Goal: Task Accomplishment & Management: Complete application form

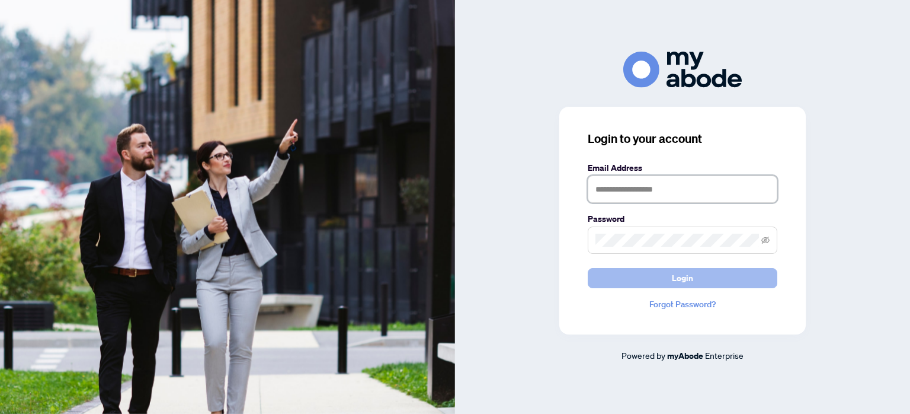
type input "**********"
click at [661, 274] on button "Login" at bounding box center [683, 278] width 190 height 20
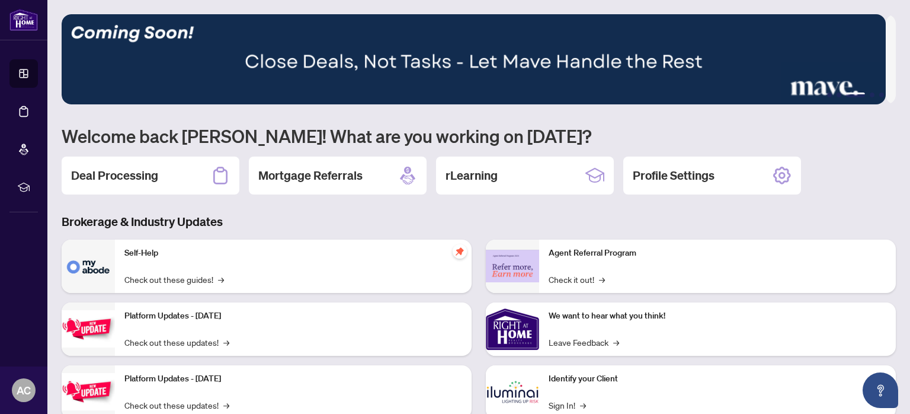
click at [308, 207] on div "1 2 3 4 5 Welcome back [PERSON_NAME]! What are you working on [DATE]? Deal Proc…" at bounding box center [479, 256] width 835 height 485
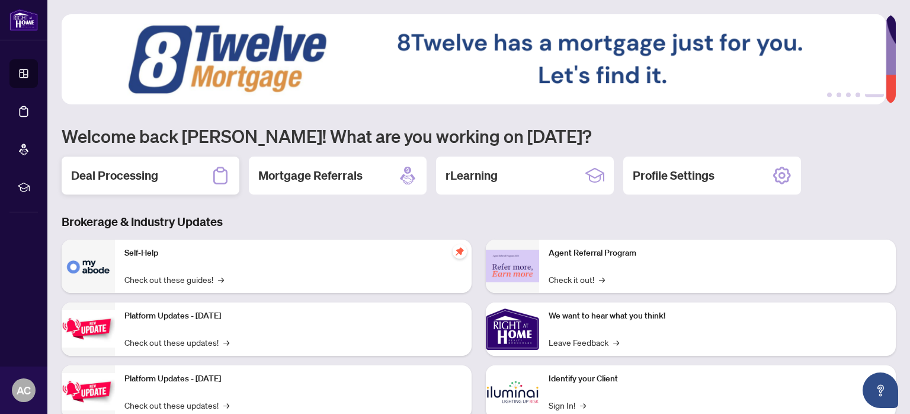
click at [171, 181] on div "Deal Processing" at bounding box center [151, 175] width 178 height 38
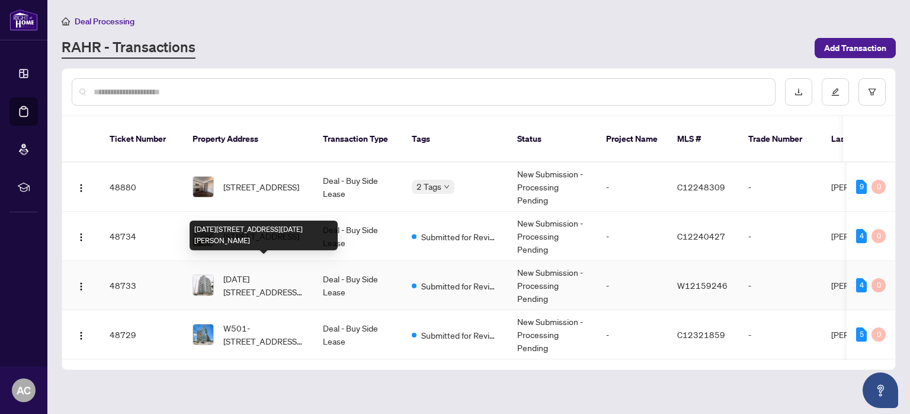
click at [275, 272] on span "[DATE][STREET_ADDRESS][DATE][PERSON_NAME]" at bounding box center [263, 285] width 81 height 26
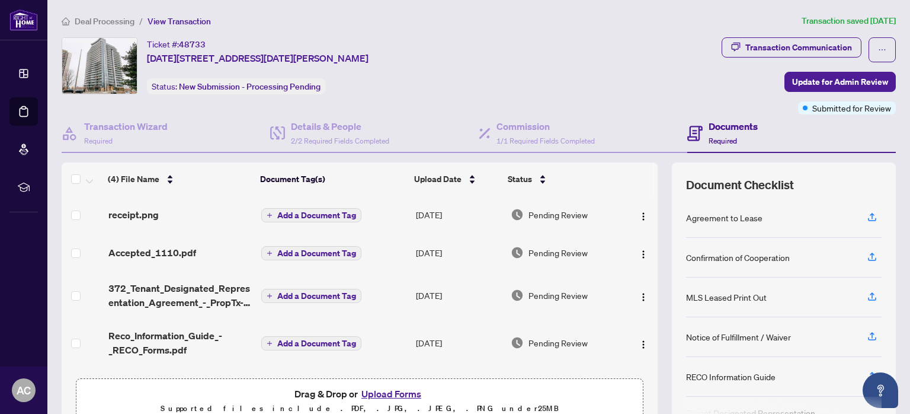
click at [306, 217] on span "Add a Document Tag" at bounding box center [316, 215] width 79 height 8
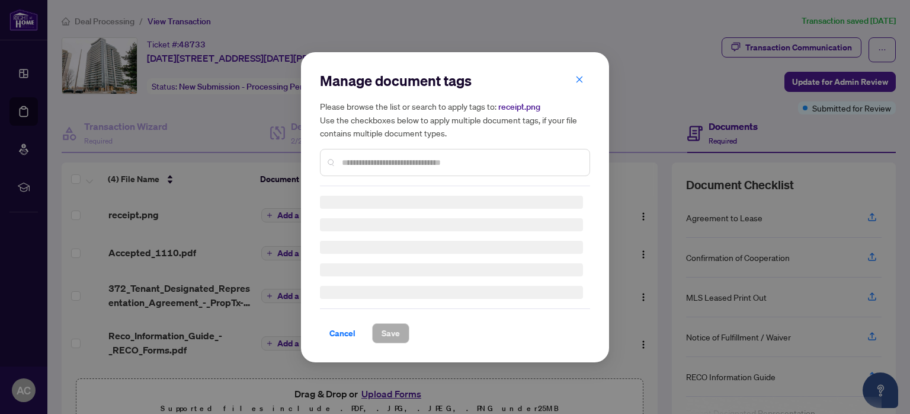
click at [579, 100] on h5 "Please browse the list or search to apply tags to: receipt.png Use the checkbox…" at bounding box center [455, 120] width 270 height 40
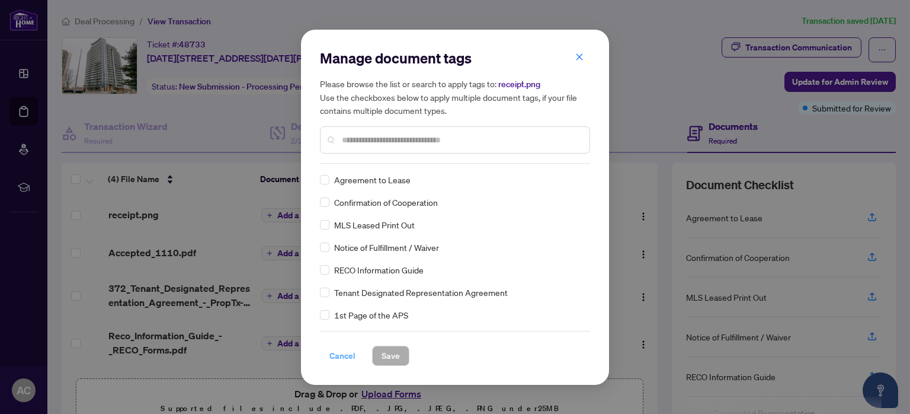
click at [337, 356] on span "Cancel" at bounding box center [343, 355] width 26 height 19
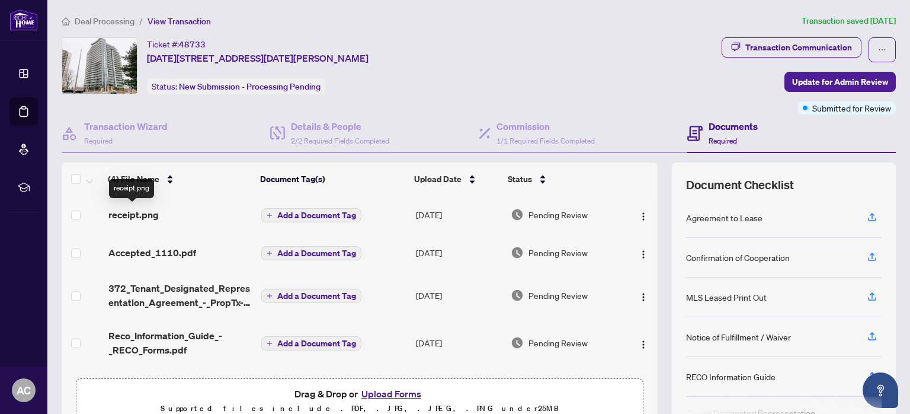
click at [145, 211] on span "receipt.png" at bounding box center [133, 214] width 50 height 14
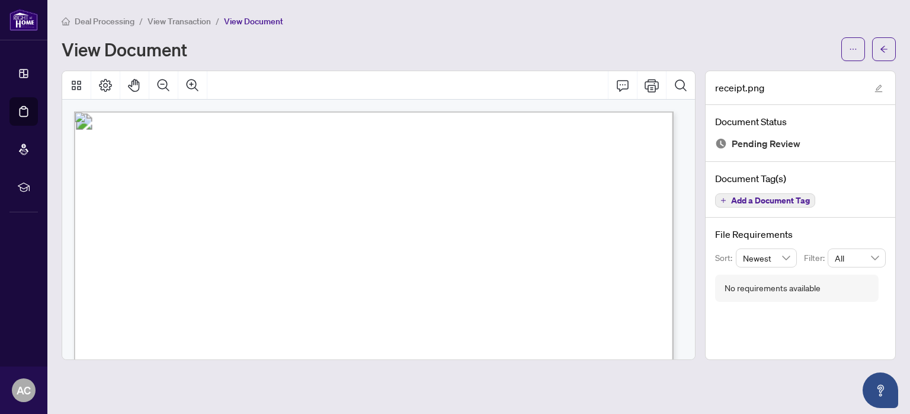
click at [186, 20] on span "View Transaction" at bounding box center [179, 21] width 63 height 11
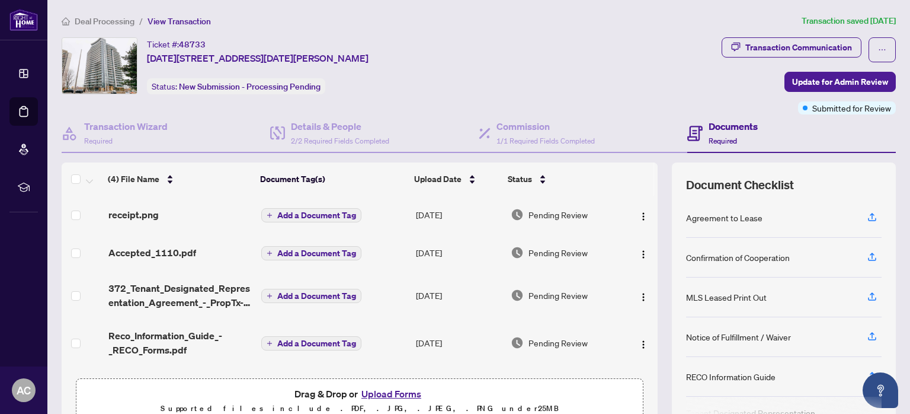
click at [388, 394] on button "Upload Forms" at bounding box center [391, 393] width 67 height 15
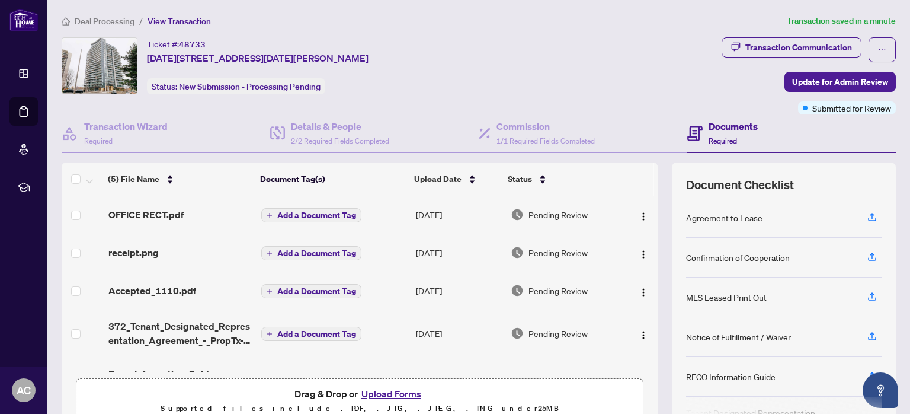
click at [270, 213] on button "Add a Document Tag" at bounding box center [311, 215] width 100 height 14
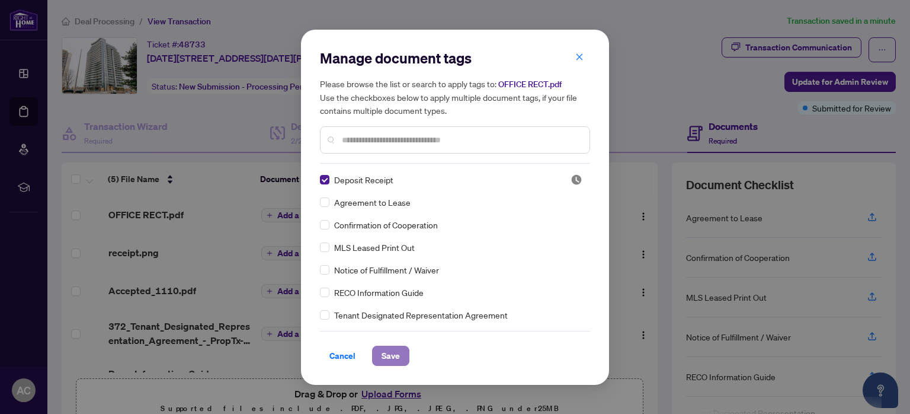
click at [394, 362] on span "Save" at bounding box center [391, 355] width 18 height 19
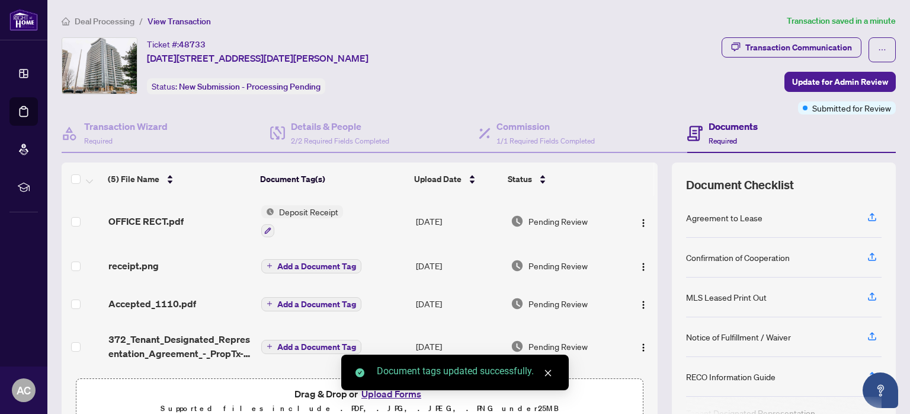
click at [858, 84] on span "Update for Admin Review" at bounding box center [841, 81] width 96 height 19
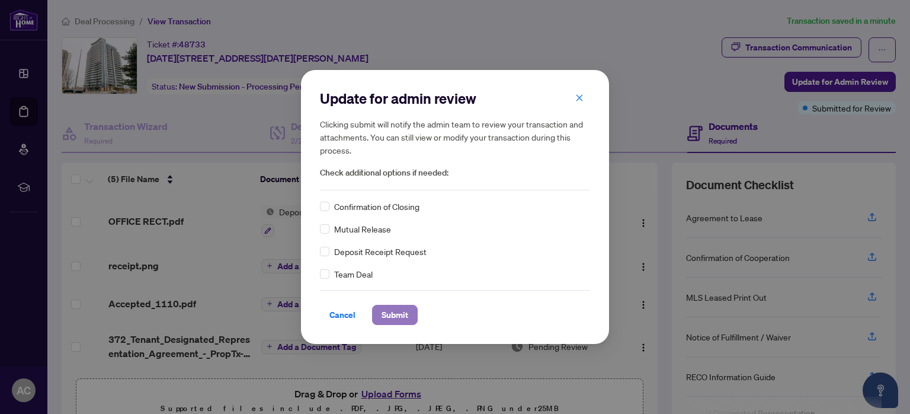
click at [394, 317] on span "Submit" at bounding box center [395, 314] width 27 height 19
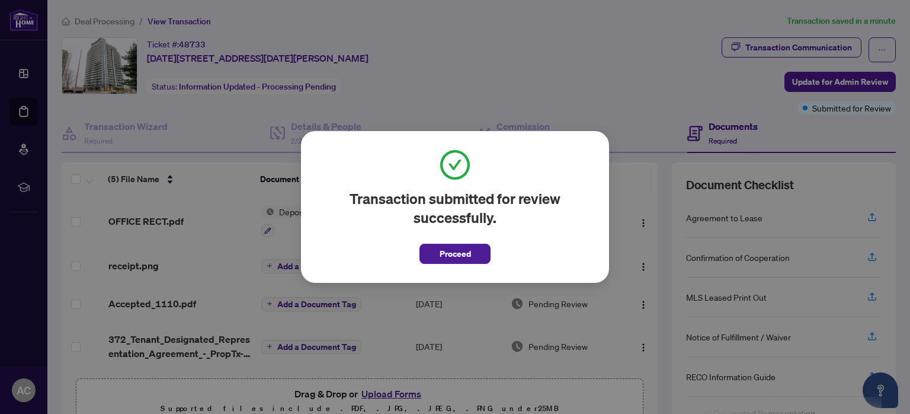
click at [431, 254] on button "Proceed" at bounding box center [455, 254] width 71 height 20
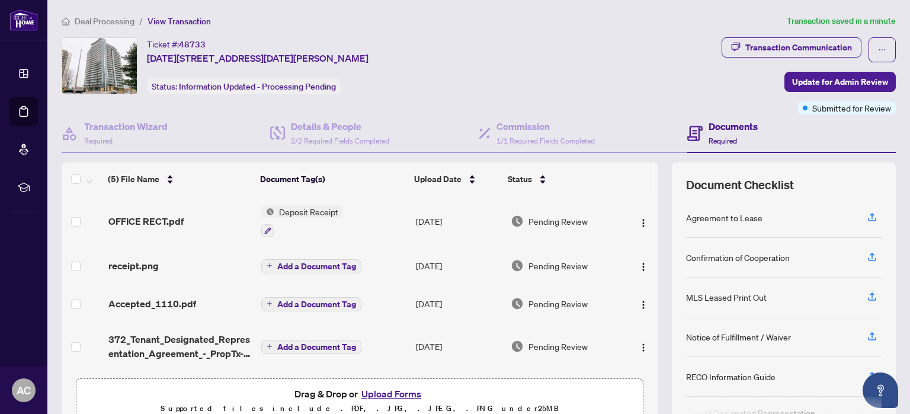
click at [117, 23] on span "Deal Processing" at bounding box center [105, 21] width 60 height 11
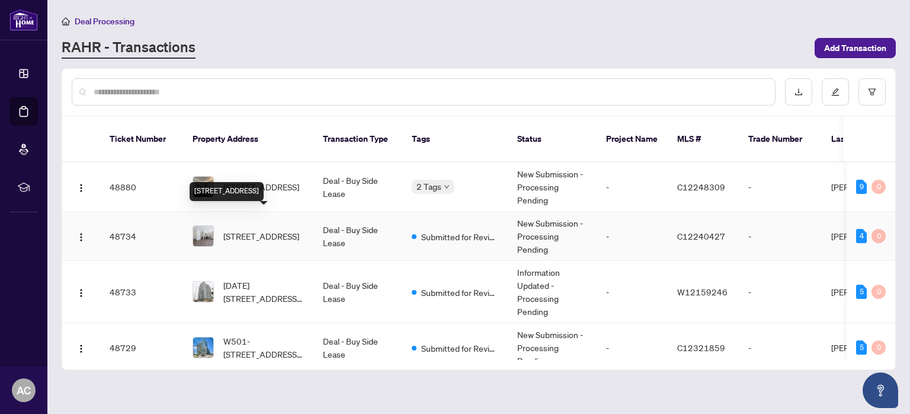
click at [282, 229] on span "[STREET_ADDRESS]" at bounding box center [261, 235] width 76 height 13
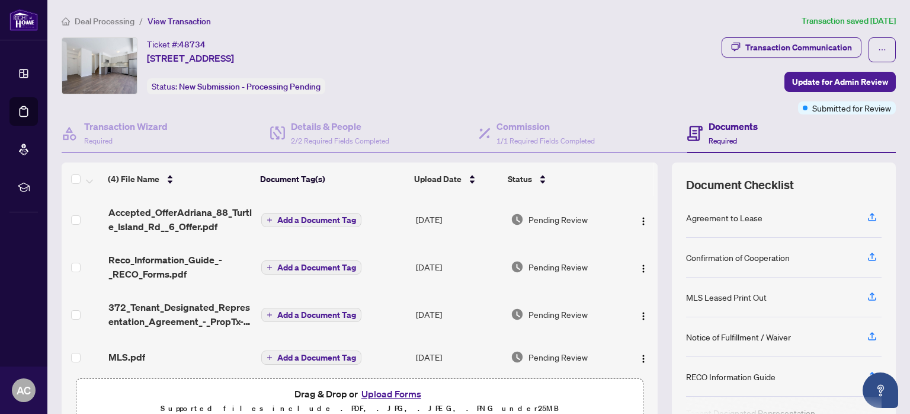
click at [396, 389] on button "Upload Forms" at bounding box center [391, 393] width 67 height 15
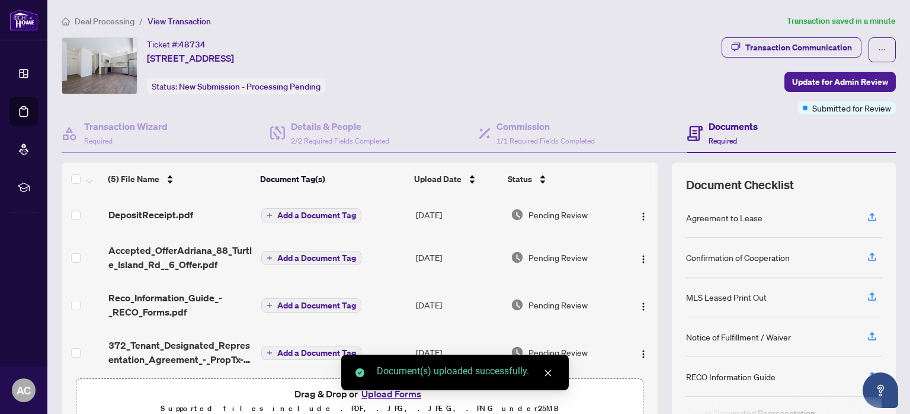
click at [310, 216] on span "Add a Document Tag" at bounding box center [316, 215] width 79 height 8
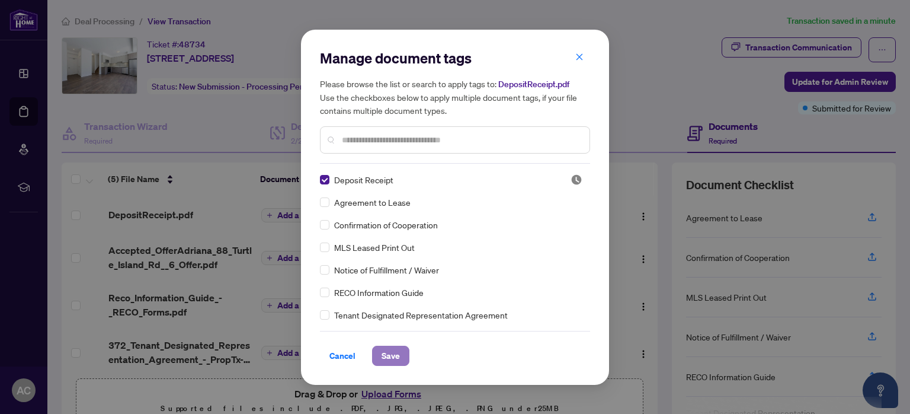
click at [388, 349] on span "Save" at bounding box center [391, 355] width 18 height 19
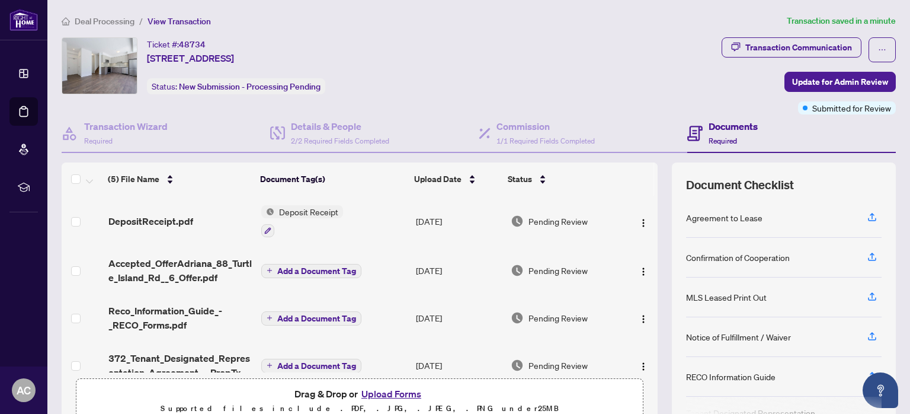
click at [832, 85] on span "Update for Admin Review" at bounding box center [841, 81] width 96 height 19
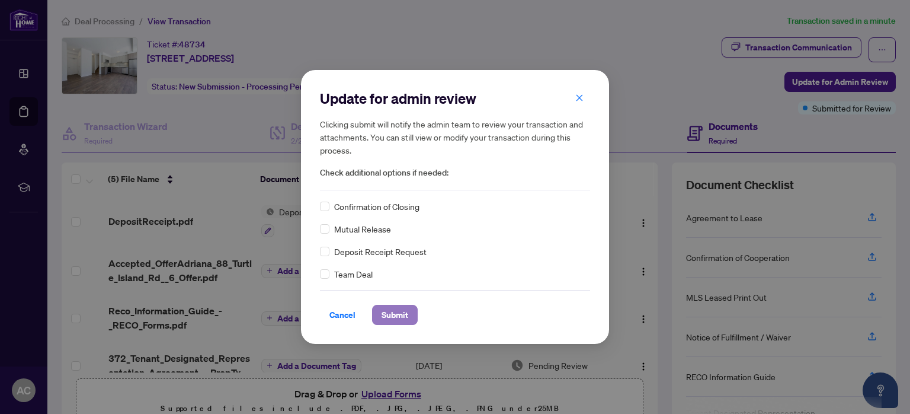
click at [392, 312] on span "Submit" at bounding box center [395, 314] width 27 height 19
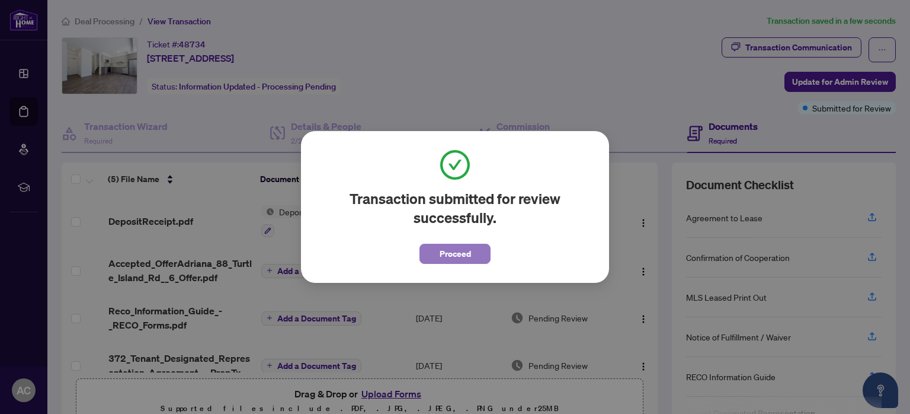
click at [442, 250] on span "Proceed" at bounding box center [455, 253] width 31 height 19
